Goal: Information Seeking & Learning: Learn about a topic

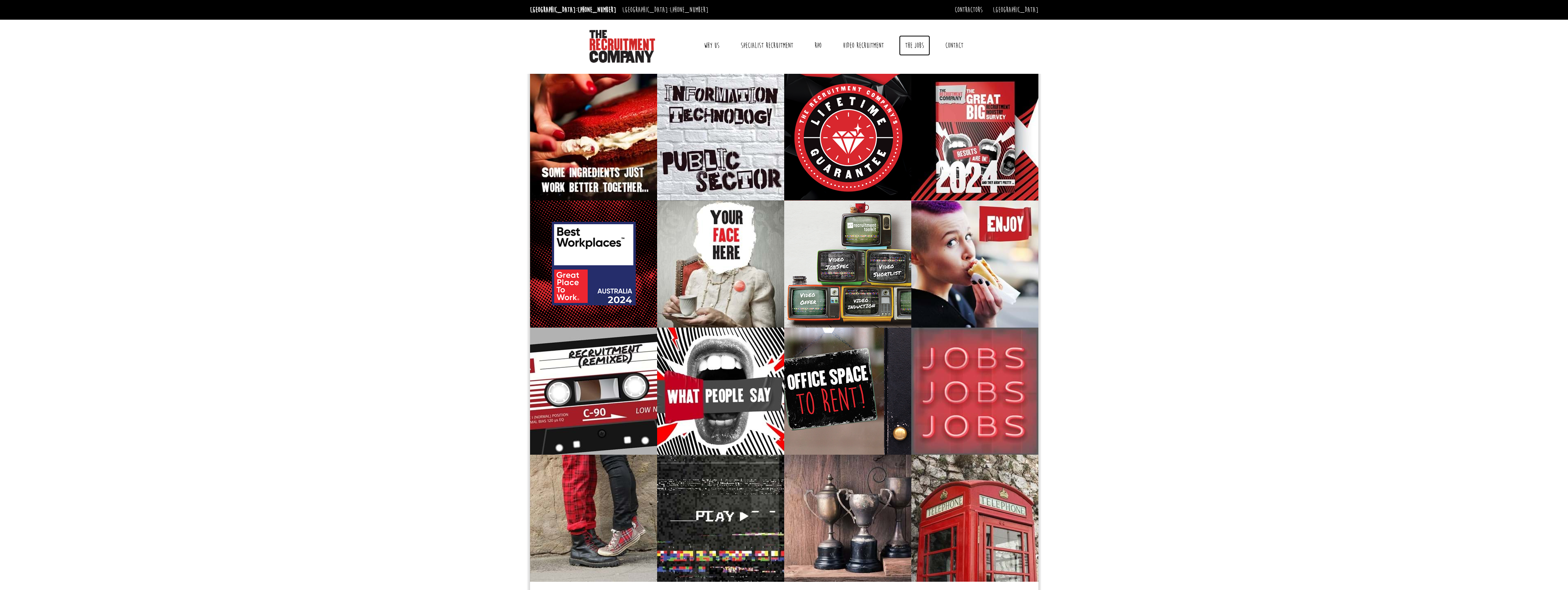
click at [916, 44] on link "The Jobs" at bounding box center [914, 45] width 31 height 21
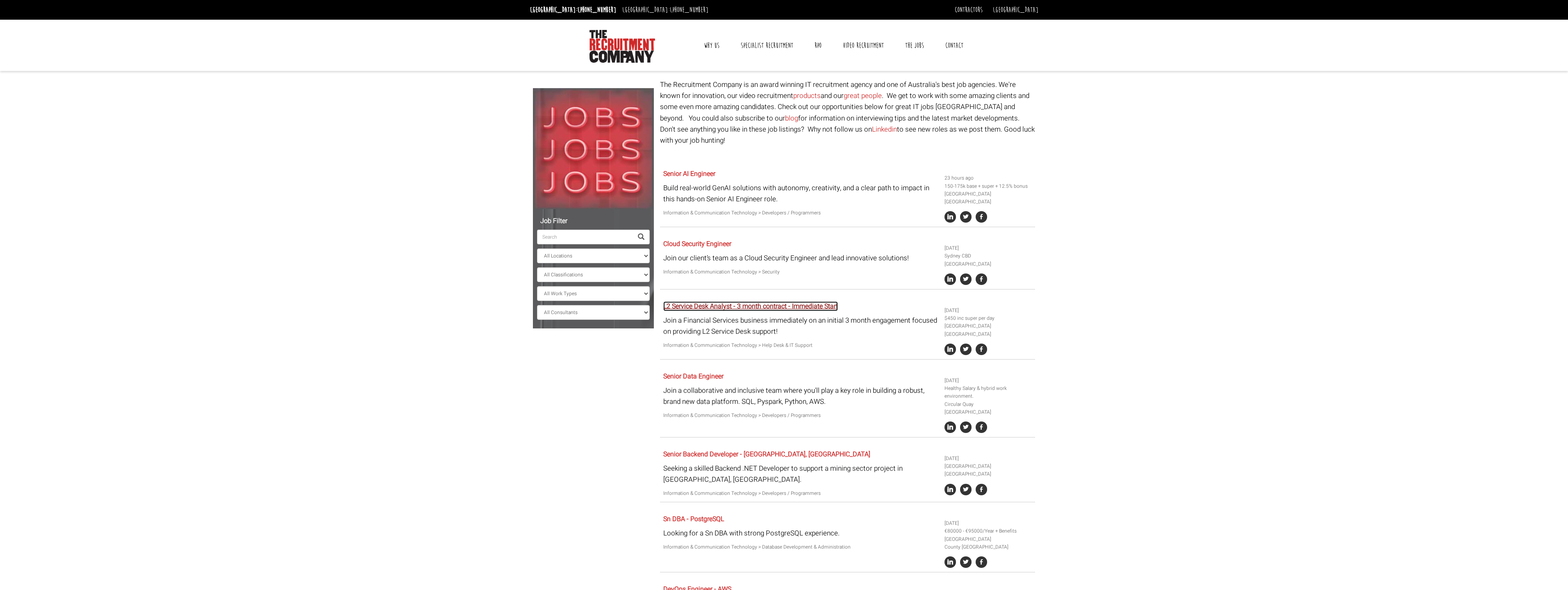
click at [705, 301] on link "L2 Service Desk Analyst - 3 month contract - Immediate Start" at bounding box center [750, 306] width 174 height 10
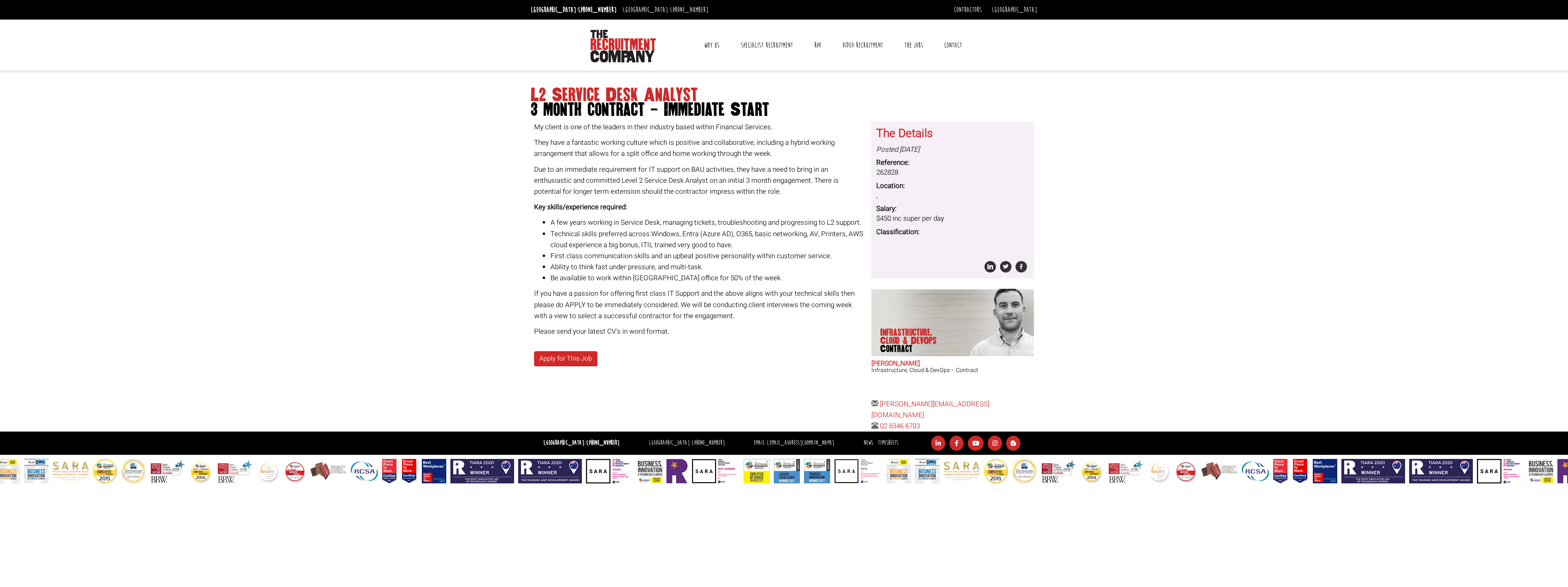
click at [421, 164] on body "[GEOGRAPHIC_DATA]: [PHONE_NUMBER] [GEOGRAPHIC_DATA]: [PHONE_NUMBER] Contractors…" at bounding box center [784, 242] width 1568 height 483
